Goal: Contribute content: Add original content to the website for others to see

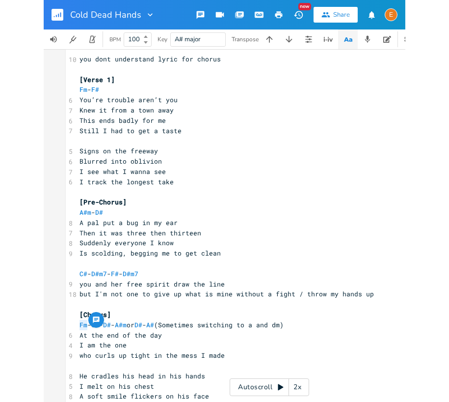
scroll to position [7, 0]
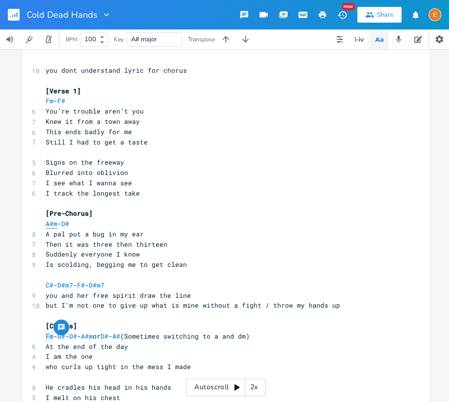
click at [52, 222] on span "A#m" at bounding box center [52, 223] width 12 height 9
type textarea "#"
click at [52, 222] on span "A#m" at bounding box center [52, 223] width 12 height 9
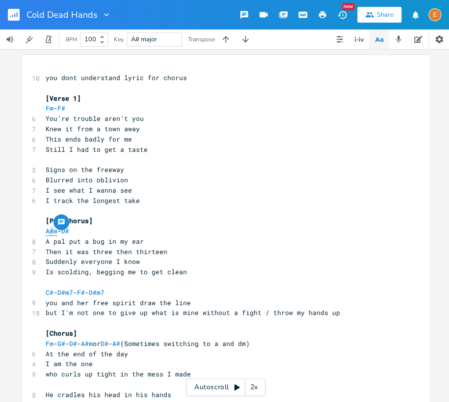
click at [53, 232] on span "A#m" at bounding box center [52, 230] width 12 height 9
type textarea "#"
click at [53, 232] on span "A#m" at bounding box center [52, 230] width 12 height 9
click at [53, 231] on span "A#m" at bounding box center [52, 230] width 12 height 9
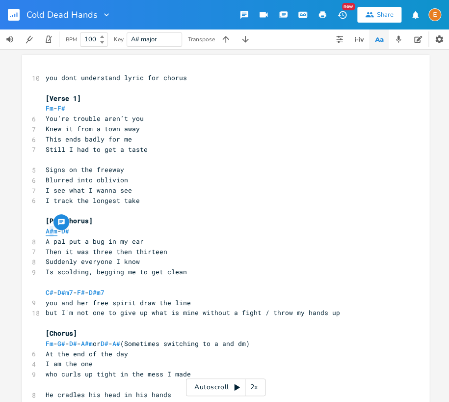
type textarea "#"
click at [53, 231] on span "A#m" at bounding box center [52, 230] width 12 height 9
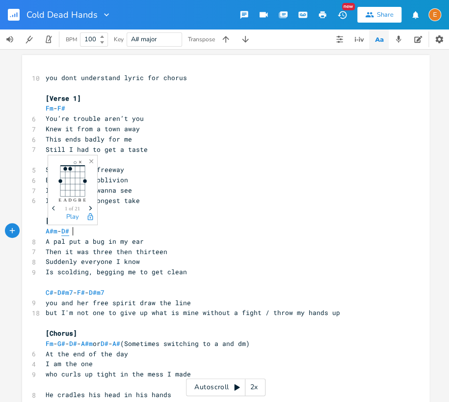
click at [69, 232] on span "D#" at bounding box center [65, 230] width 8 height 9
type textarea "D"
click at [69, 232] on span "D#" at bounding box center [65, 230] width 8 height 9
click at [73, 236] on pre "A#m - D#" at bounding box center [221, 231] width 355 height 10
click at [53, 231] on span "A#m" at bounding box center [52, 230] width 12 height 9
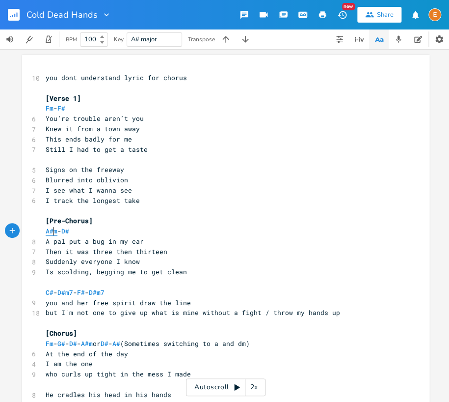
click at [53, 231] on span "A#m" at bounding box center [52, 230] width 12 height 9
type textarea "#"
click at [53, 231] on span "A#m" at bounding box center [52, 230] width 12 height 9
click at [52, 232] on span "A#m" at bounding box center [52, 230] width 12 height 9
type textarea "#"
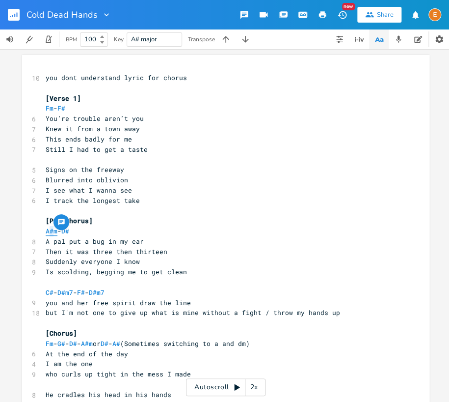
scroll to position [0, 4]
click at [52, 232] on span "A#m" at bounding box center [52, 230] width 12 height 9
click at [69, 231] on span "D#" at bounding box center [65, 230] width 8 height 9
type textarea "D"
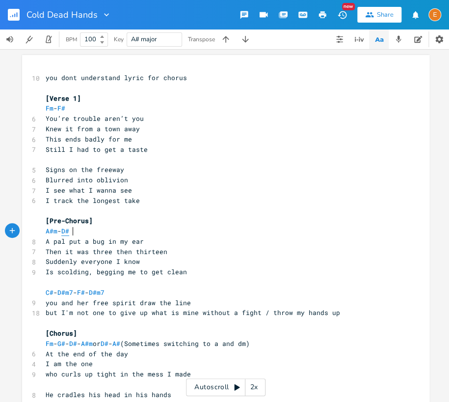
click at [69, 231] on span "D#" at bounding box center [65, 230] width 8 height 9
click at [53, 232] on span "A#m" at bounding box center [52, 230] width 12 height 9
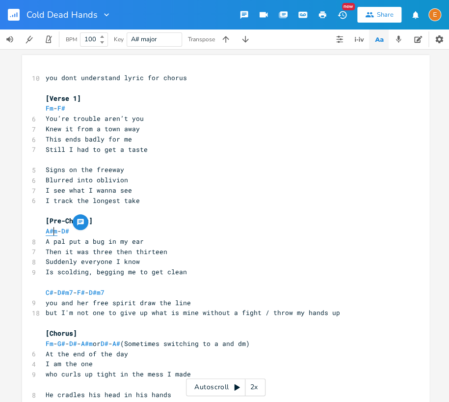
scroll to position [0, 4]
type textarea "A#m - D#"
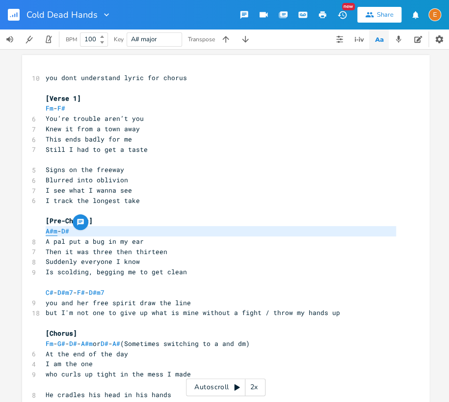
click at [53, 232] on span "A#m" at bounding box center [52, 230] width 12 height 9
type textarea "#"
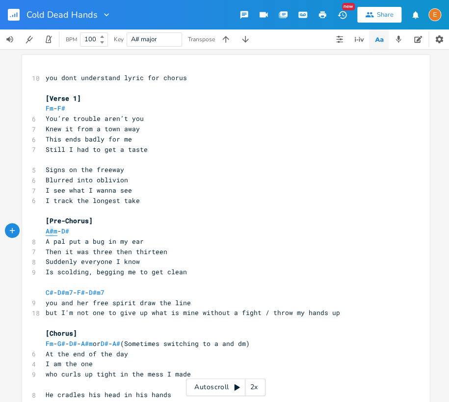
click at [53, 232] on span "A#m" at bounding box center [52, 230] width 12 height 9
type textarea "#"
click at [71, 296] on span "D#m7" at bounding box center [65, 292] width 16 height 9
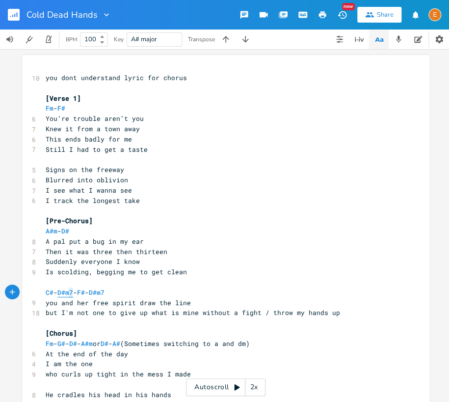
scroll to position [2, 4]
click at [71, 295] on span "D#m7" at bounding box center [65, 292] width 16 height 9
type textarea "#"
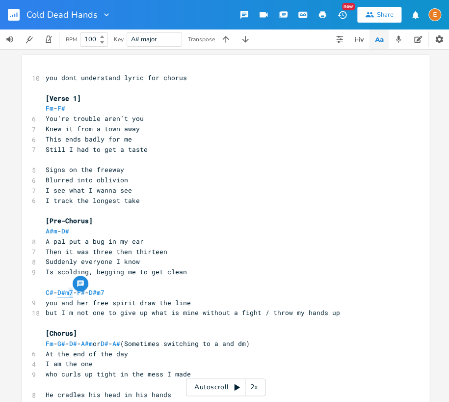
click at [71, 295] on span "D#m7" at bounding box center [65, 292] width 16 height 9
click at [48, 293] on span "C#" at bounding box center [50, 292] width 8 height 9
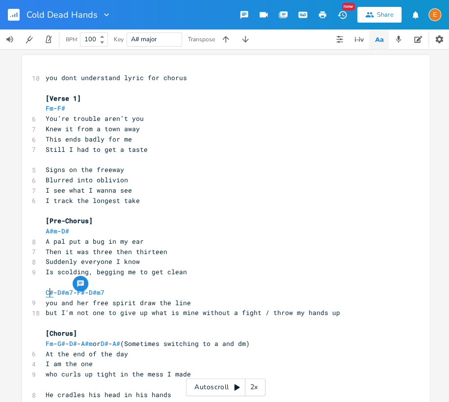
scroll to position [2, 4]
type textarea "C# - D#m7 - F# - D#m7"
click at [48, 293] on span "C#" at bounding box center [50, 292] width 8 height 9
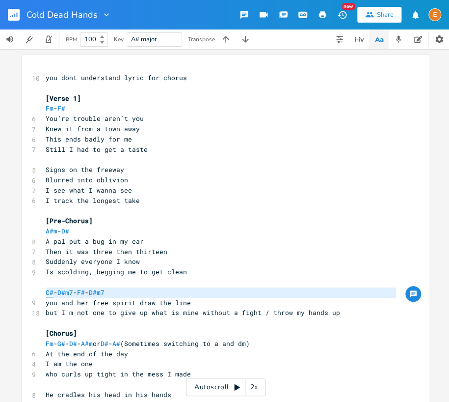
click at [48, 293] on span "C#" at bounding box center [50, 292] width 8 height 9
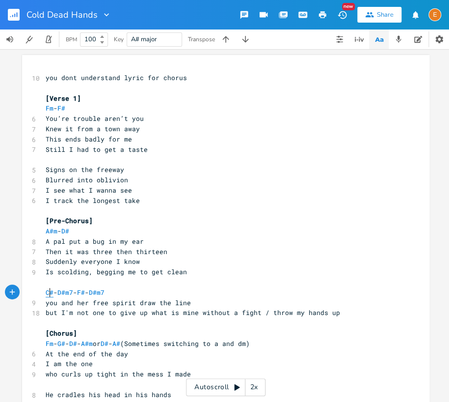
type textarea "C"
click at [48, 293] on span "C#" at bounding box center [50, 292] width 8 height 9
click at [72, 293] on span "D#m7" at bounding box center [65, 292] width 16 height 9
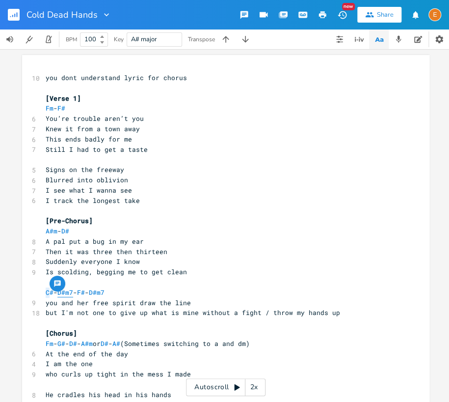
type textarea "#"
click at [72, 293] on span "D#m7" at bounding box center [65, 292] width 16 height 9
click at [195, 301] on pre "you and her free spirit draw the line" at bounding box center [221, 303] width 355 height 10
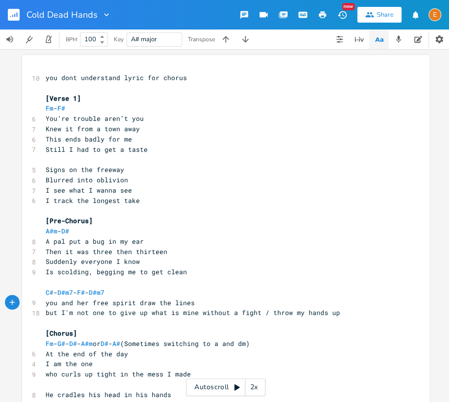
type textarea "s"
click at [47, 345] on span "Fm" at bounding box center [50, 343] width 8 height 9
click at [48, 345] on span "Fm" at bounding box center [50, 343] width 8 height 9
type textarea "Fm"
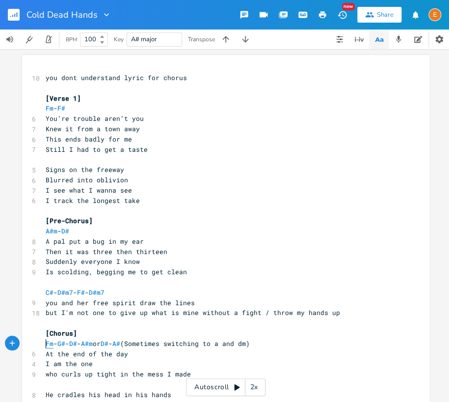
click at [48, 345] on span "Fm" at bounding box center [50, 343] width 8 height 9
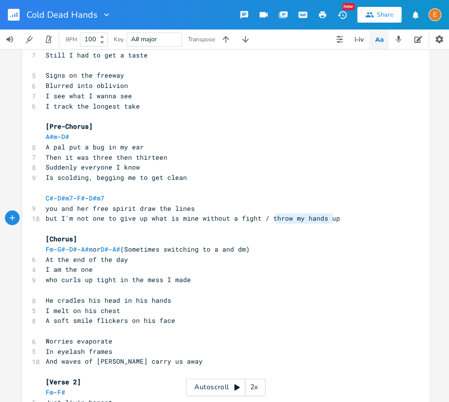
type textarea "/ throw my hands up"
drag, startPoint x: 339, startPoint y: 218, endPoint x: 261, endPoint y: 219, distance: 78.1
click at [261, 219] on pre "but I'm not one to give up what is mine without a fight / throw my hands up" at bounding box center [221, 218] width 355 height 10
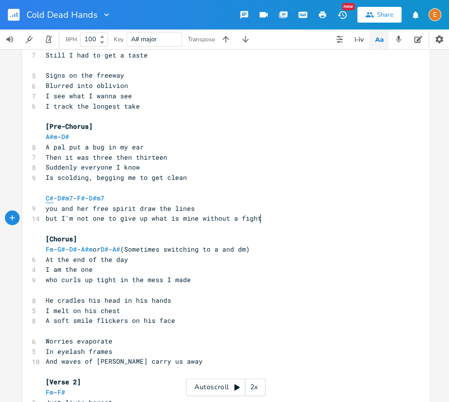
click at [51, 196] on span "C#" at bounding box center [50, 198] width 8 height 9
type textarea "#"
click at [51, 196] on span "C#" at bounding box center [50, 198] width 8 height 9
click at [70, 197] on span "D#m7" at bounding box center [65, 198] width 16 height 9
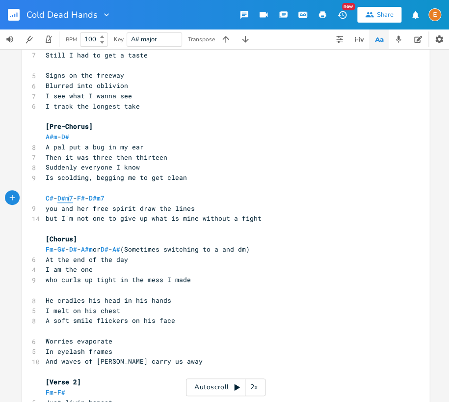
scroll to position [0, 0]
type textarea "#"
click at [70, 197] on span "D#m7" at bounding box center [65, 198] width 16 height 9
click at [54, 198] on span "C# - D#m7 - F# - D#m7" at bounding box center [75, 198] width 59 height 9
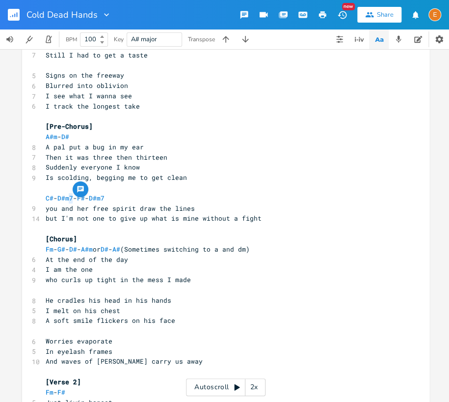
scroll to position [0, 0]
click at [52, 198] on span "C#" at bounding box center [50, 198] width 8 height 9
type textarea "C# - D#m7 - F# - D#m7"
click at [52, 198] on span "C#" at bounding box center [50, 198] width 8 height 9
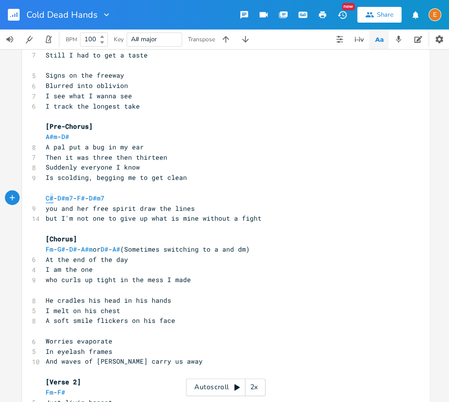
scroll to position [11, 0]
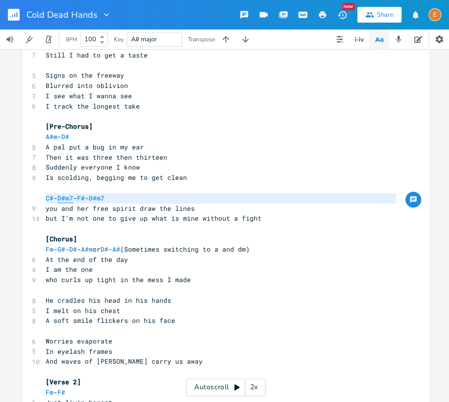
click at [70, 198] on span "D#m7" at bounding box center [65, 198] width 16 height 9
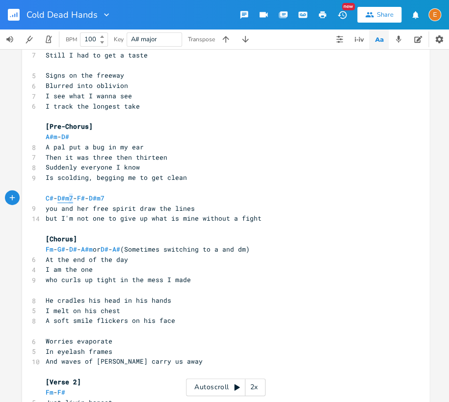
type textarea "#"
click at [70, 198] on span "D#m7" at bounding box center [65, 198] width 16 height 9
click at [85, 196] on span "F#" at bounding box center [81, 198] width 8 height 9
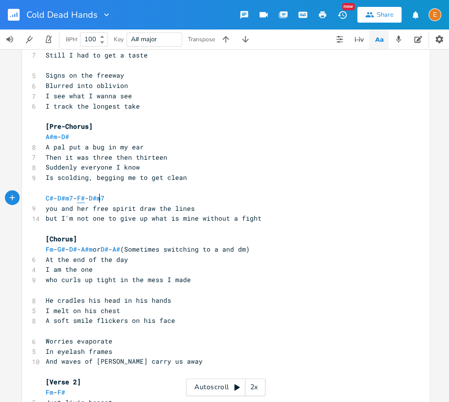
type textarea "#"
click at [85, 196] on span "F#" at bounding box center [81, 198] width 8 height 9
click at [105, 198] on span "D#m7" at bounding box center [97, 198] width 16 height 9
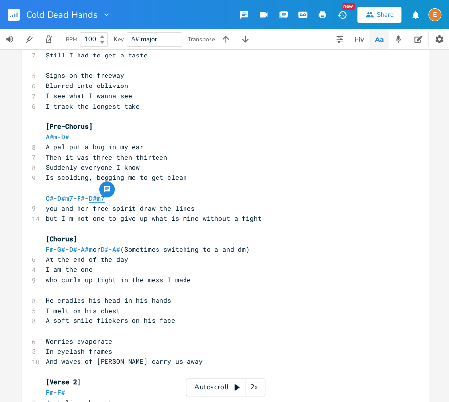
type textarea "m7"
click at [105, 198] on span "D#m7" at bounding box center [97, 198] width 16 height 9
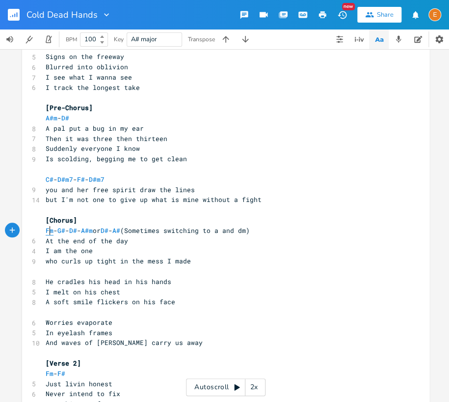
click at [49, 232] on span "Fm" at bounding box center [50, 230] width 8 height 9
type textarea "Fm"
click at [49, 232] on span "Fm" at bounding box center [50, 230] width 8 height 9
click at [65, 230] on span "G#" at bounding box center [61, 230] width 8 height 9
type textarea "G"
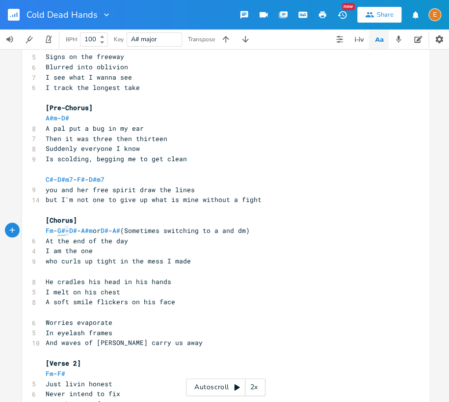
click at [65, 230] on span "G#" at bounding box center [61, 230] width 8 height 9
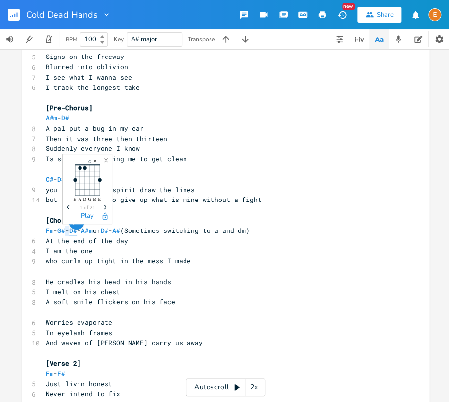
click at [77, 231] on span "D#" at bounding box center [73, 230] width 8 height 9
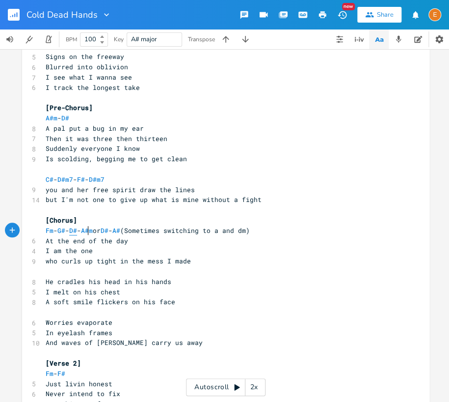
scroll to position [3, 4]
type textarea "#"
click at [77, 231] on span "D#" at bounding box center [73, 230] width 8 height 9
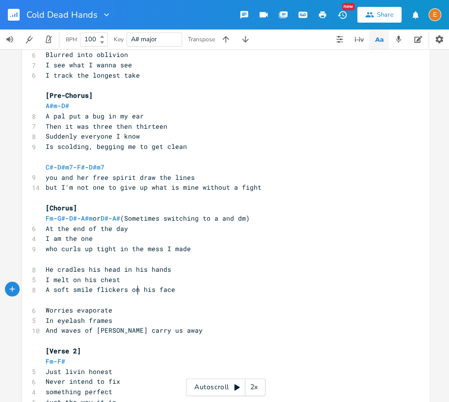
scroll to position [3, 0]
click at [136, 289] on span "A soft smile flickers on his face" at bounding box center [111, 289] width 130 height 9
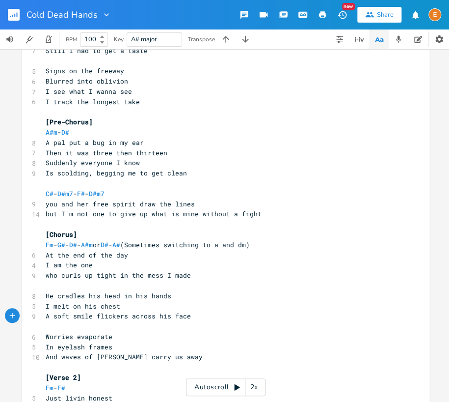
scroll to position [94, 0]
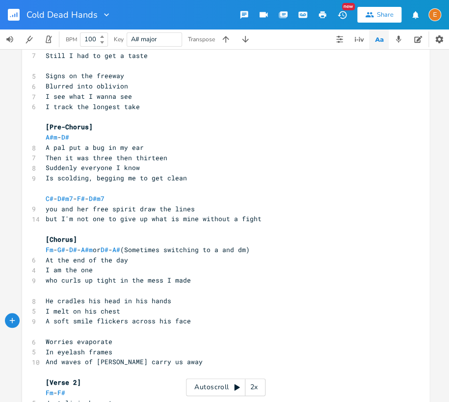
type textarea "across"
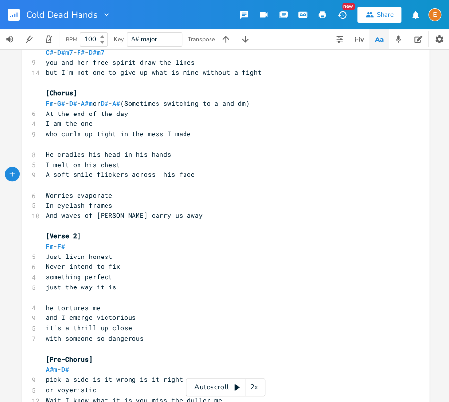
scroll to position [246, 0]
